Goal: Contribute content: Add original content to the website for others to see

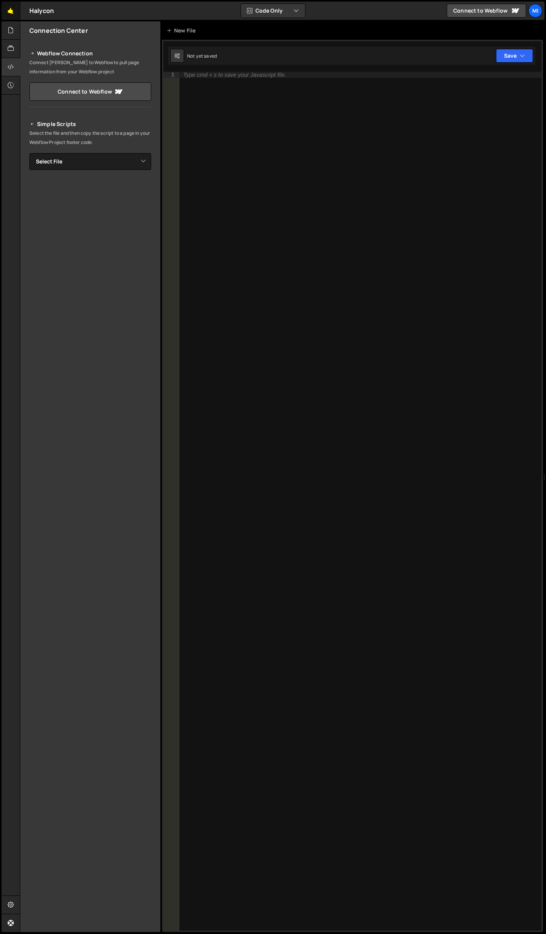
click at [15, 16] on link "🤙" at bounding box center [11, 11] width 19 height 18
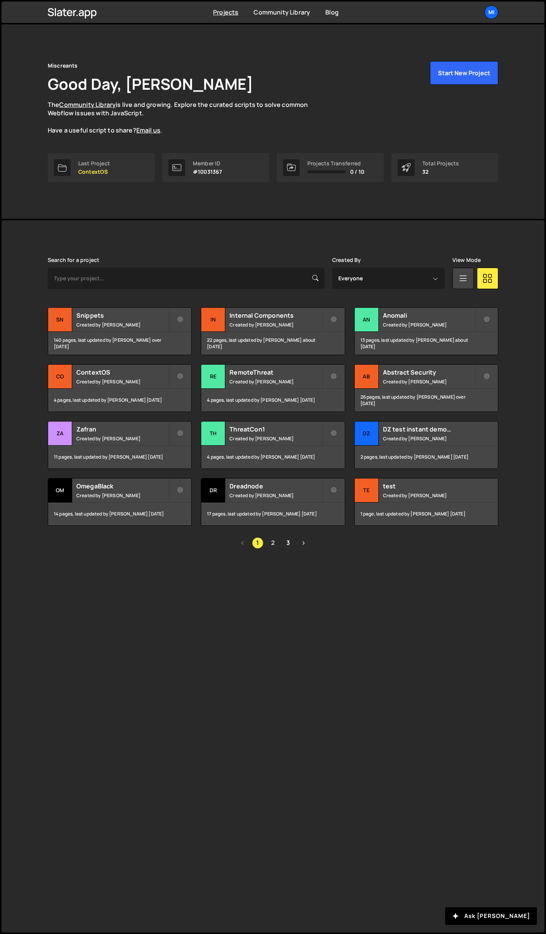
click at [274, 543] on link "2" at bounding box center [272, 542] width 11 height 11
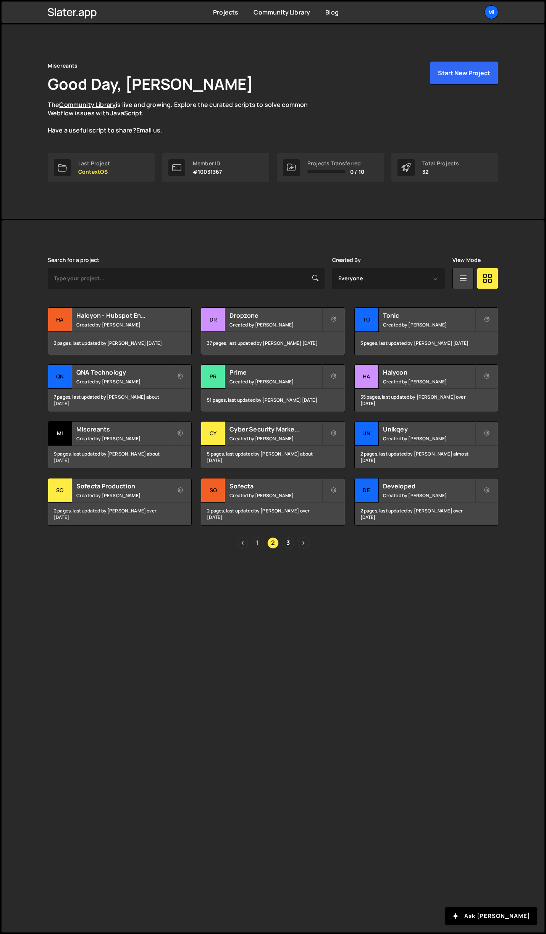
click at [260, 542] on link "1" at bounding box center [257, 542] width 11 height 11
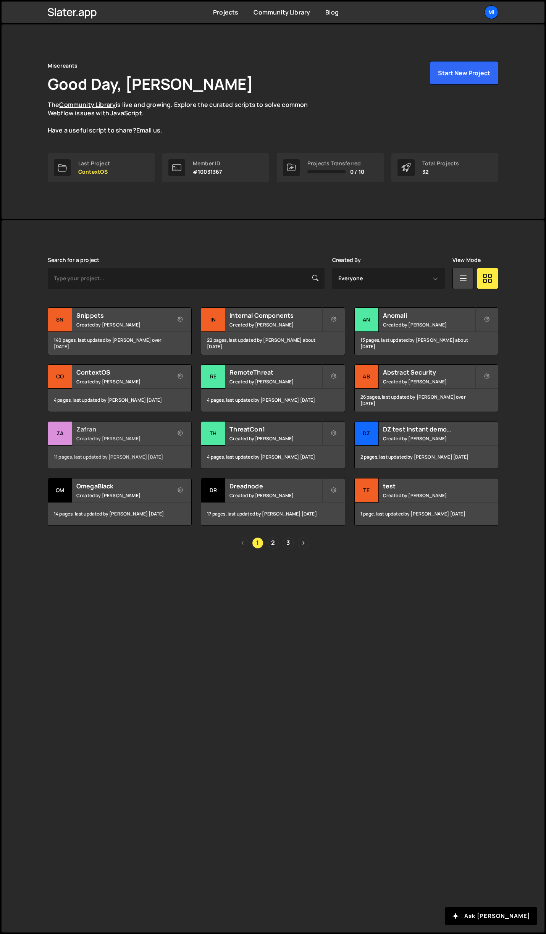
click at [165, 445] on div "Zafran Created by Jarek Kowalczyk" at bounding box center [119, 434] width 143 height 24
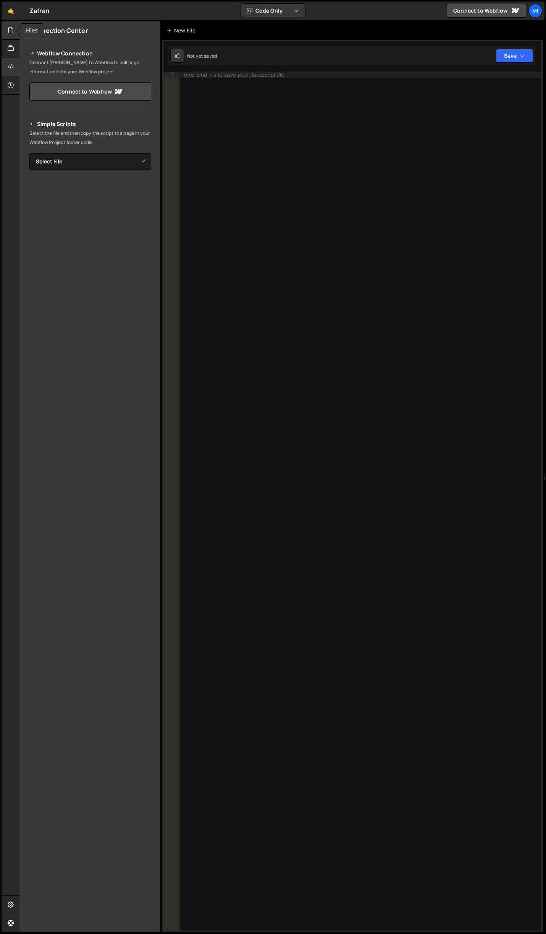
click at [6, 31] on div at bounding box center [11, 30] width 19 height 18
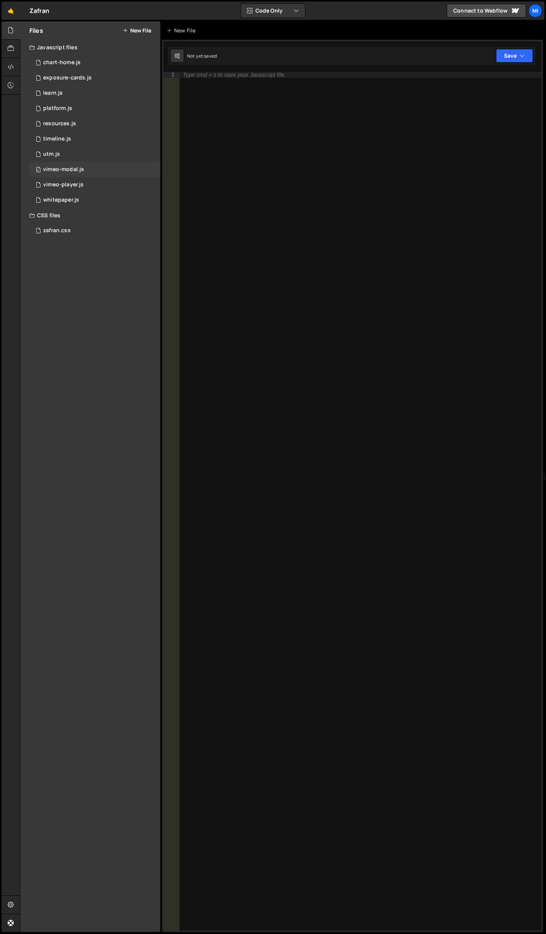
click at [78, 165] on div "0 vimeo-modal.js 0" at bounding box center [94, 169] width 131 height 15
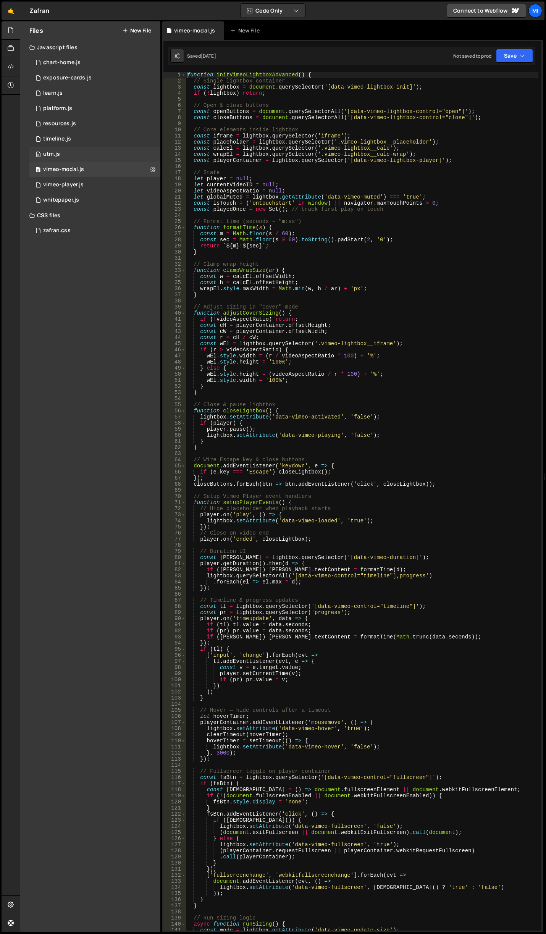
click at [79, 161] on div "0 utm.js 0" at bounding box center [94, 154] width 131 height 15
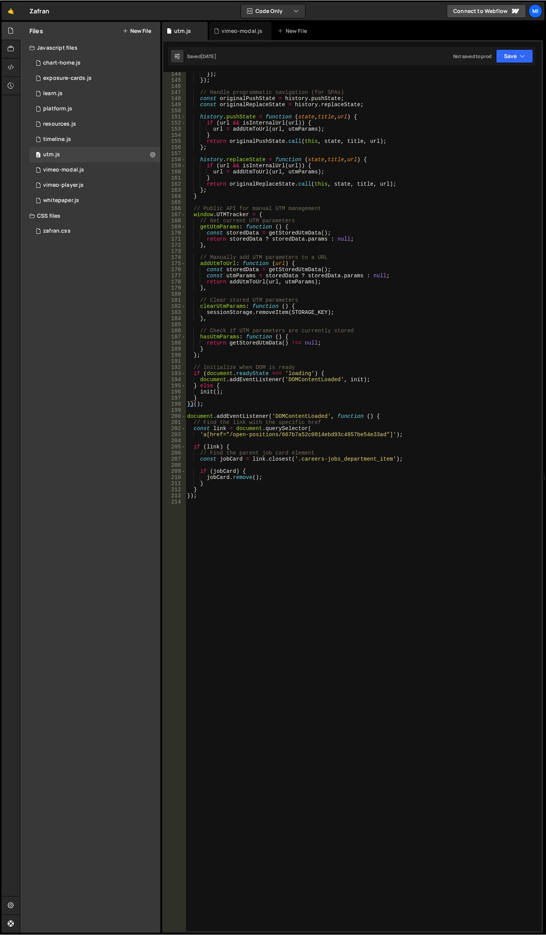
scroll to position [876, 0]
click at [298, 442] on div "}) ; }) ; // Handle programmatic navigation (for SPAs) const originalPushState …" at bounding box center [362, 506] width 353 height 871
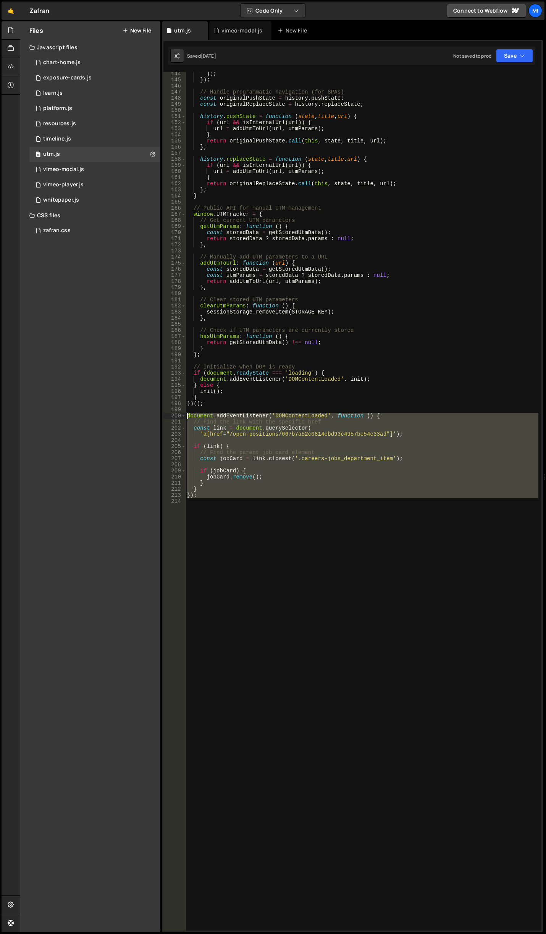
drag, startPoint x: 244, startPoint y: 520, endPoint x: 152, endPoint y: 417, distance: 137.7
click at [152, 417] on div "Files New File Javascript files 0 chart-home.js 0 0 exposure-cards.js 0 0 learn…" at bounding box center [283, 476] width 526 height 911
paste textarea "});"
type textarea "});"
